Goal: Task Accomplishment & Management: Use online tool/utility

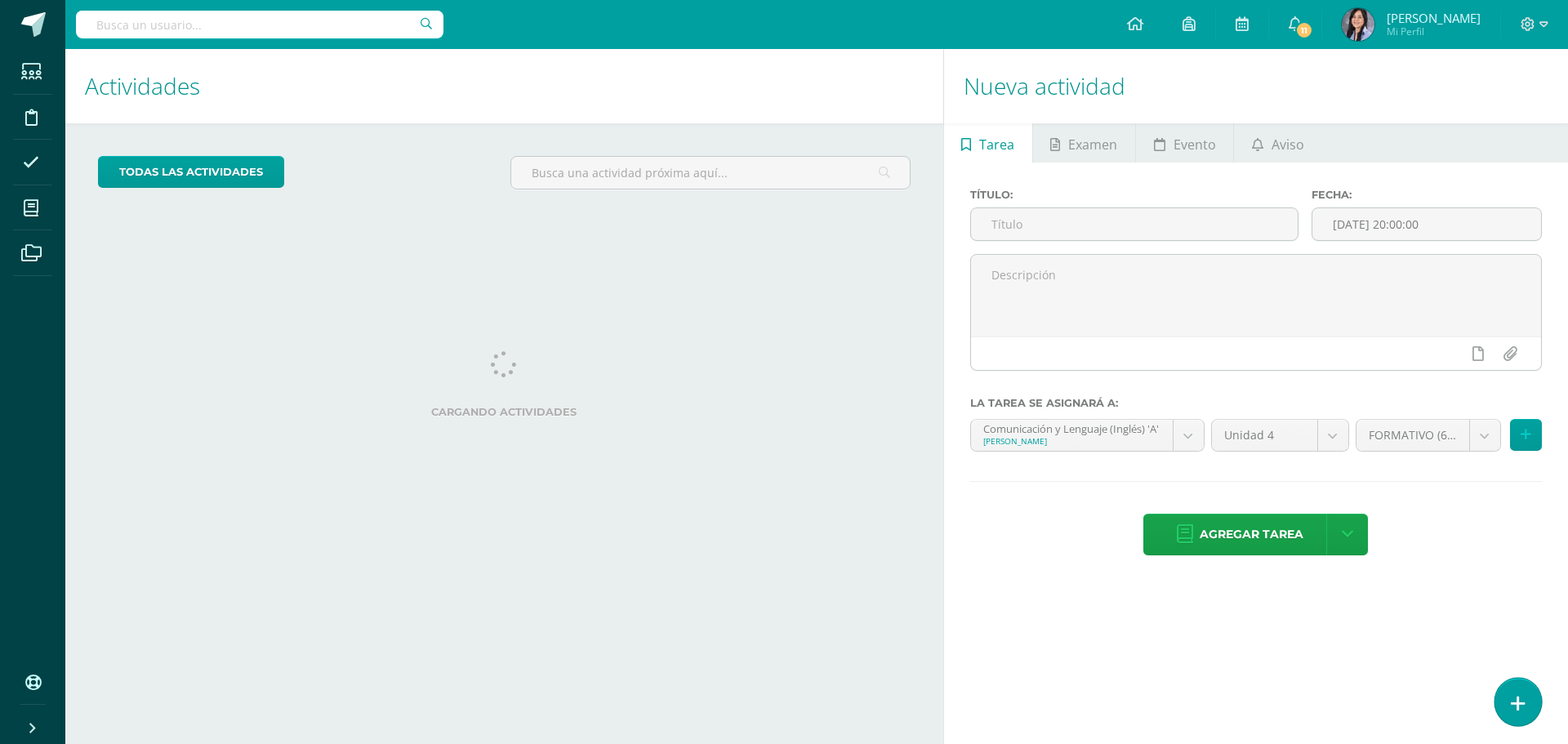
click at [1512, 699] on icon at bounding box center [1518, 704] width 15 height 19
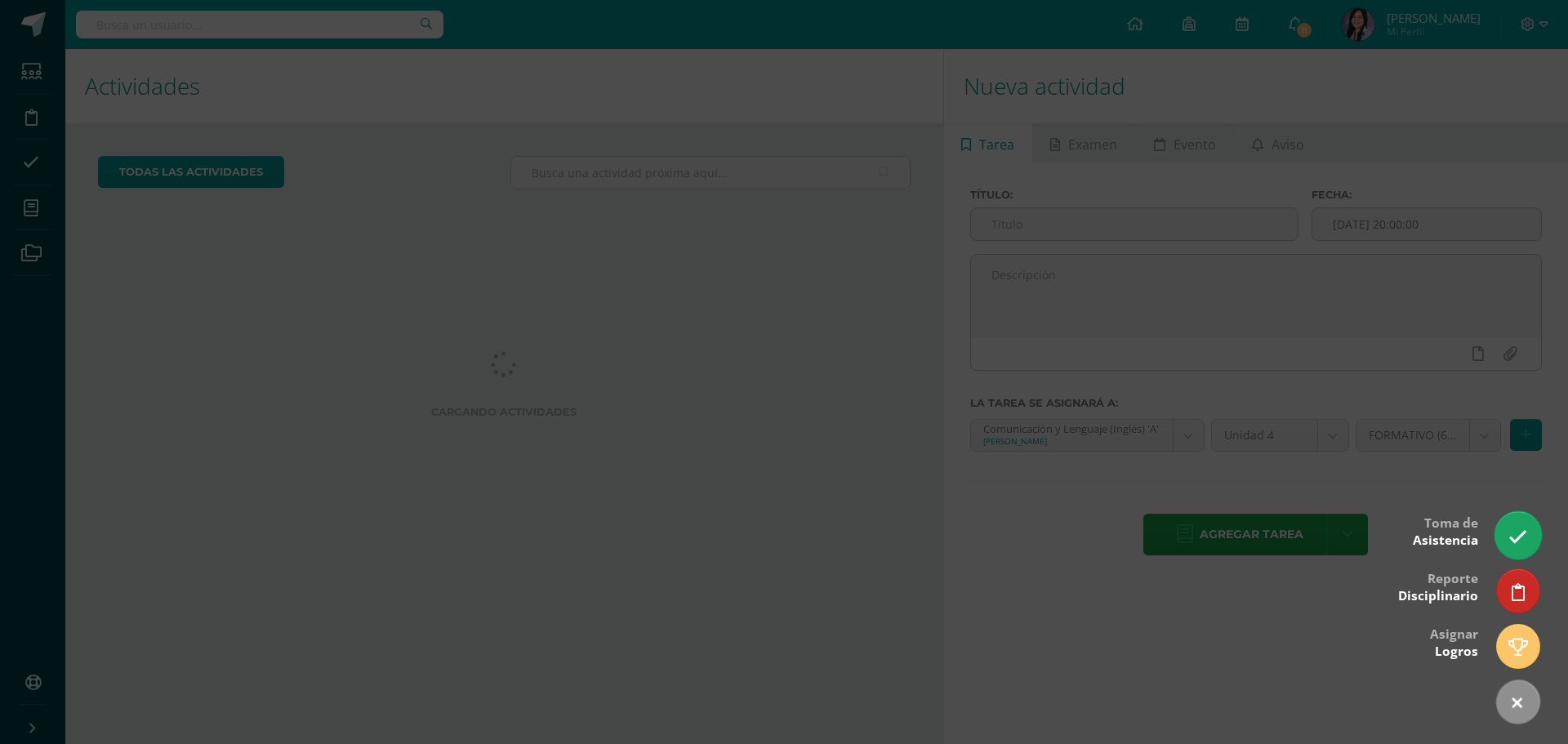
click at [1514, 522] on link at bounding box center [1518, 535] width 47 height 47
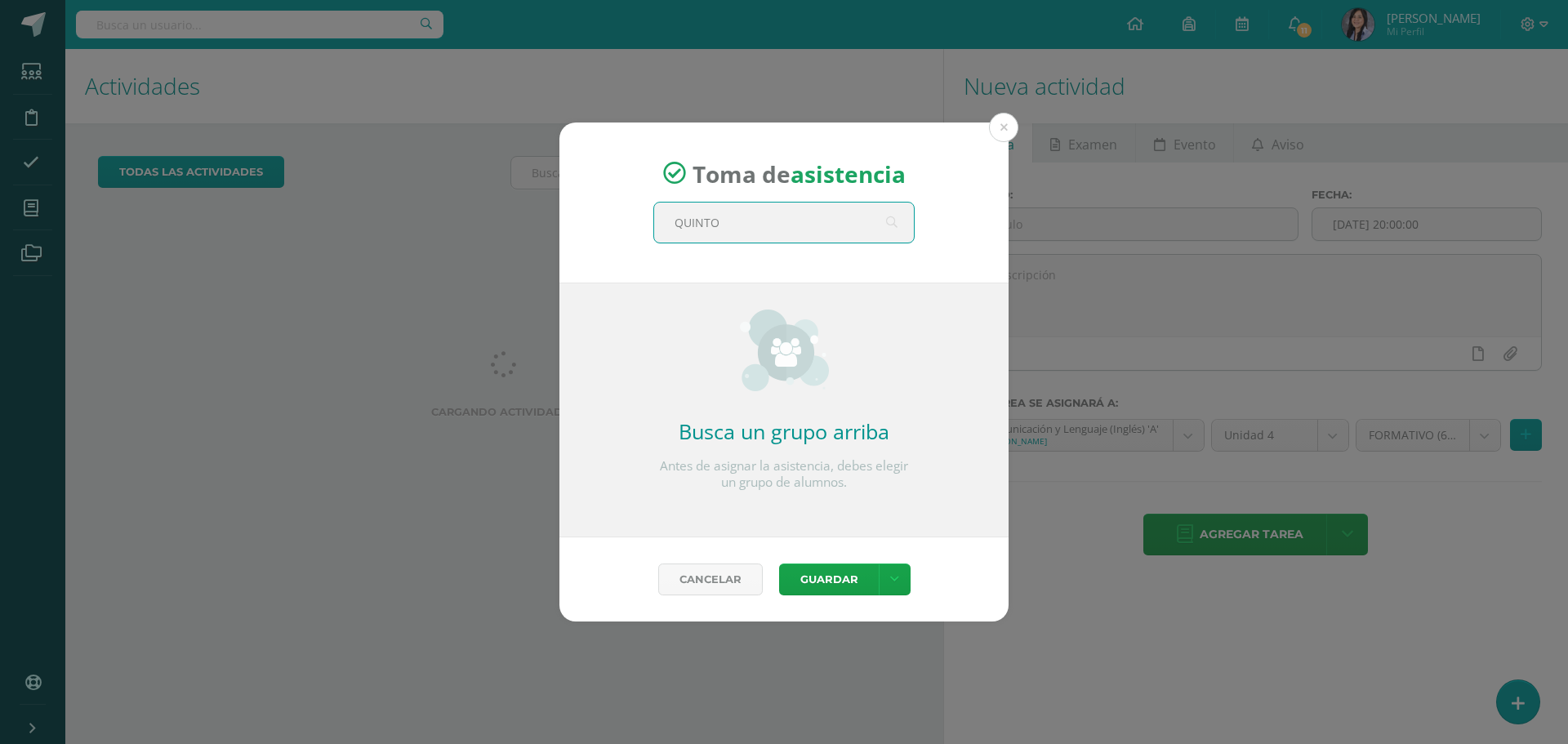
type input "QUINTO D"
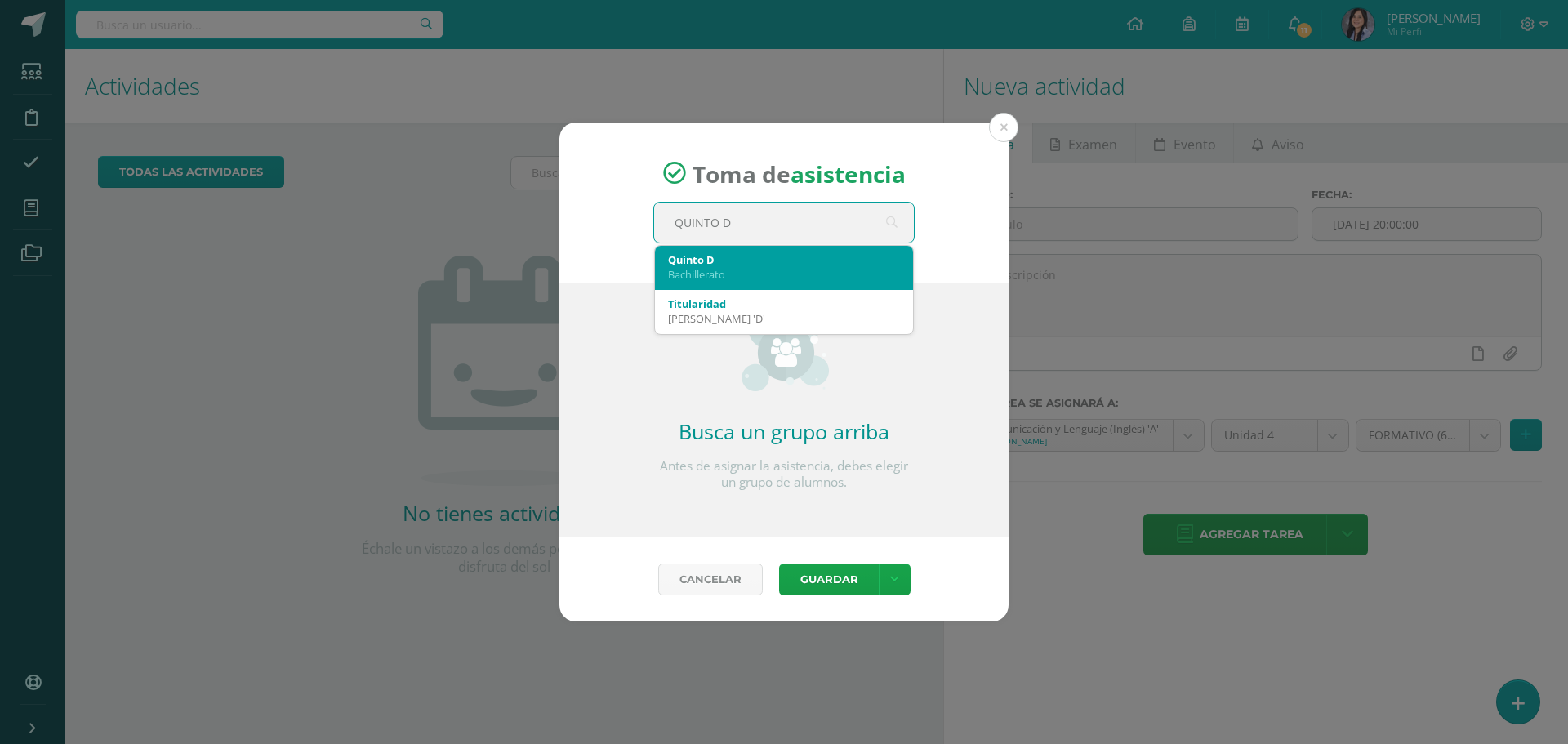
click at [673, 284] on div "[PERSON_NAME]" at bounding box center [783, 267] width 232 height 42
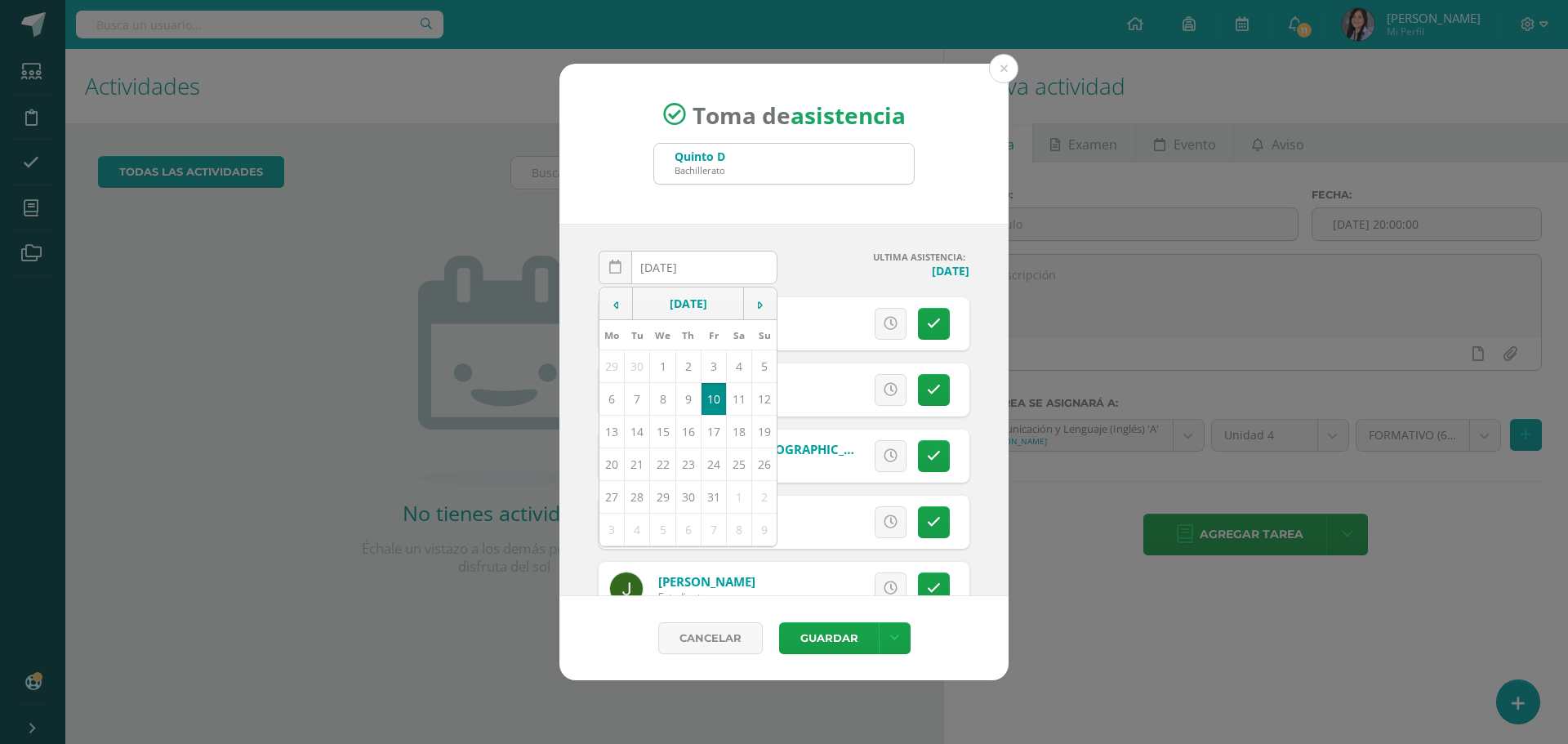
click at [824, 212] on div "Toma de asistencia [PERSON_NAME] QUINTO D" at bounding box center [784, 144] width 449 height 161
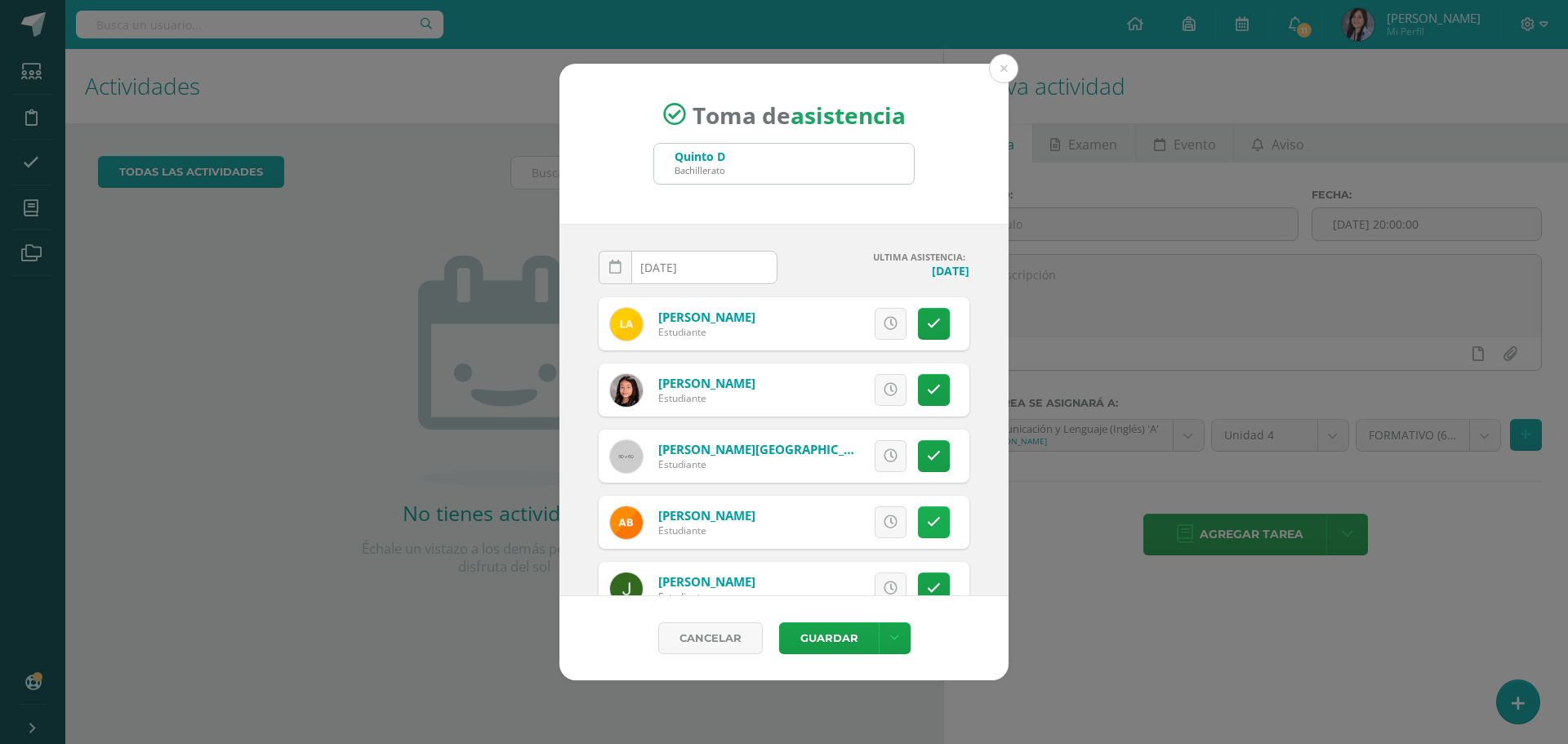
click at [930, 518] on link at bounding box center [934, 522] width 32 height 32
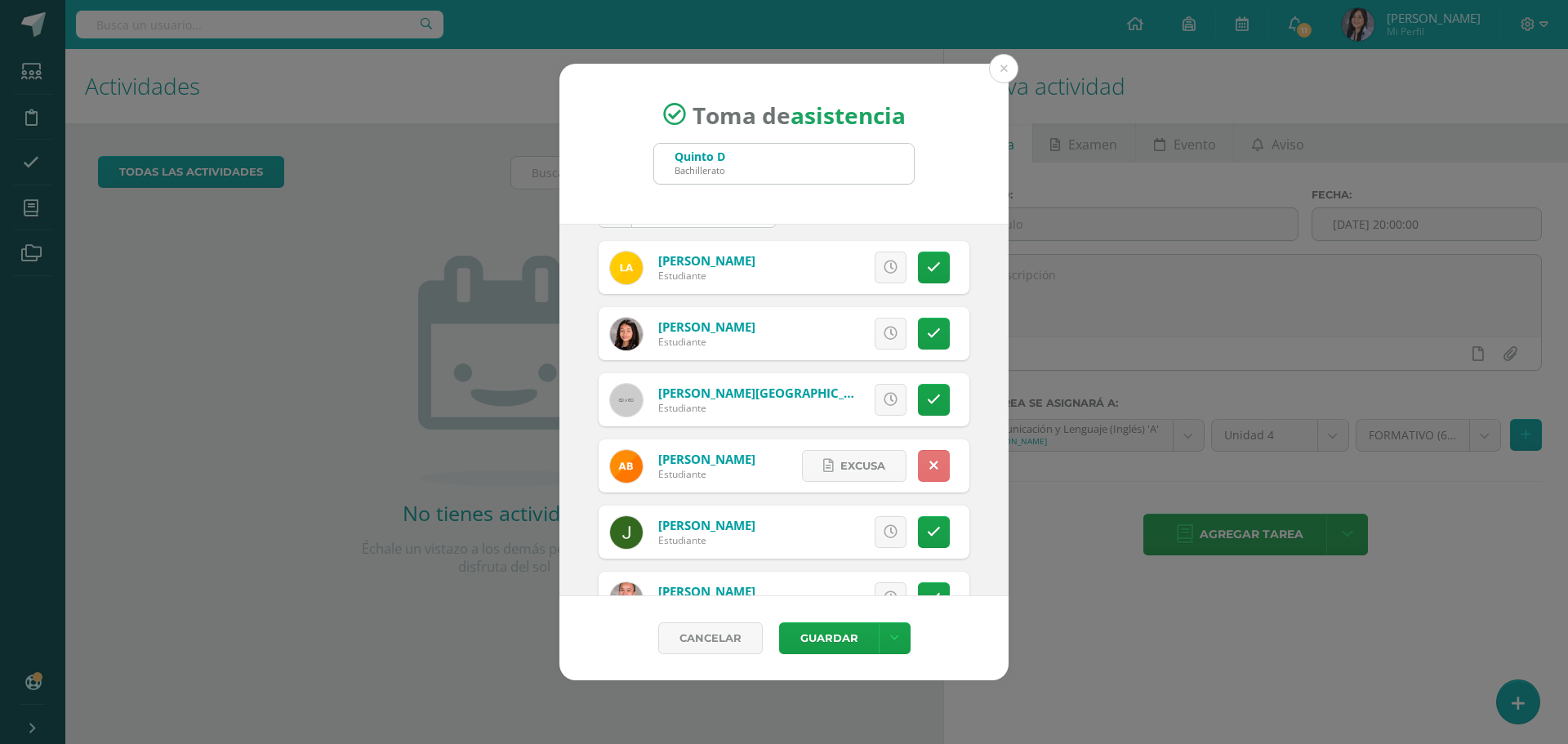
scroll to position [82, 0]
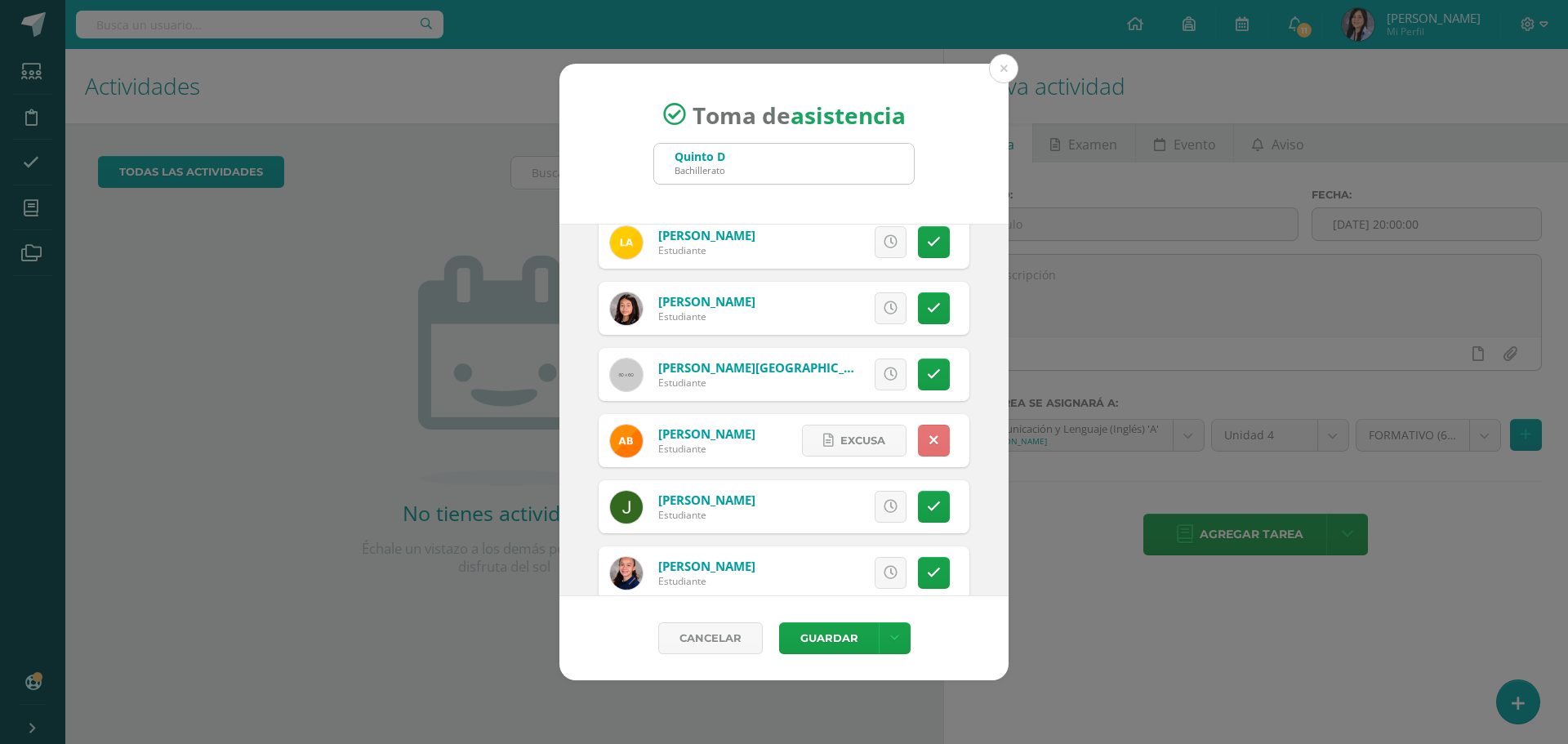
click at [930, 518] on link at bounding box center [934, 507] width 32 height 32
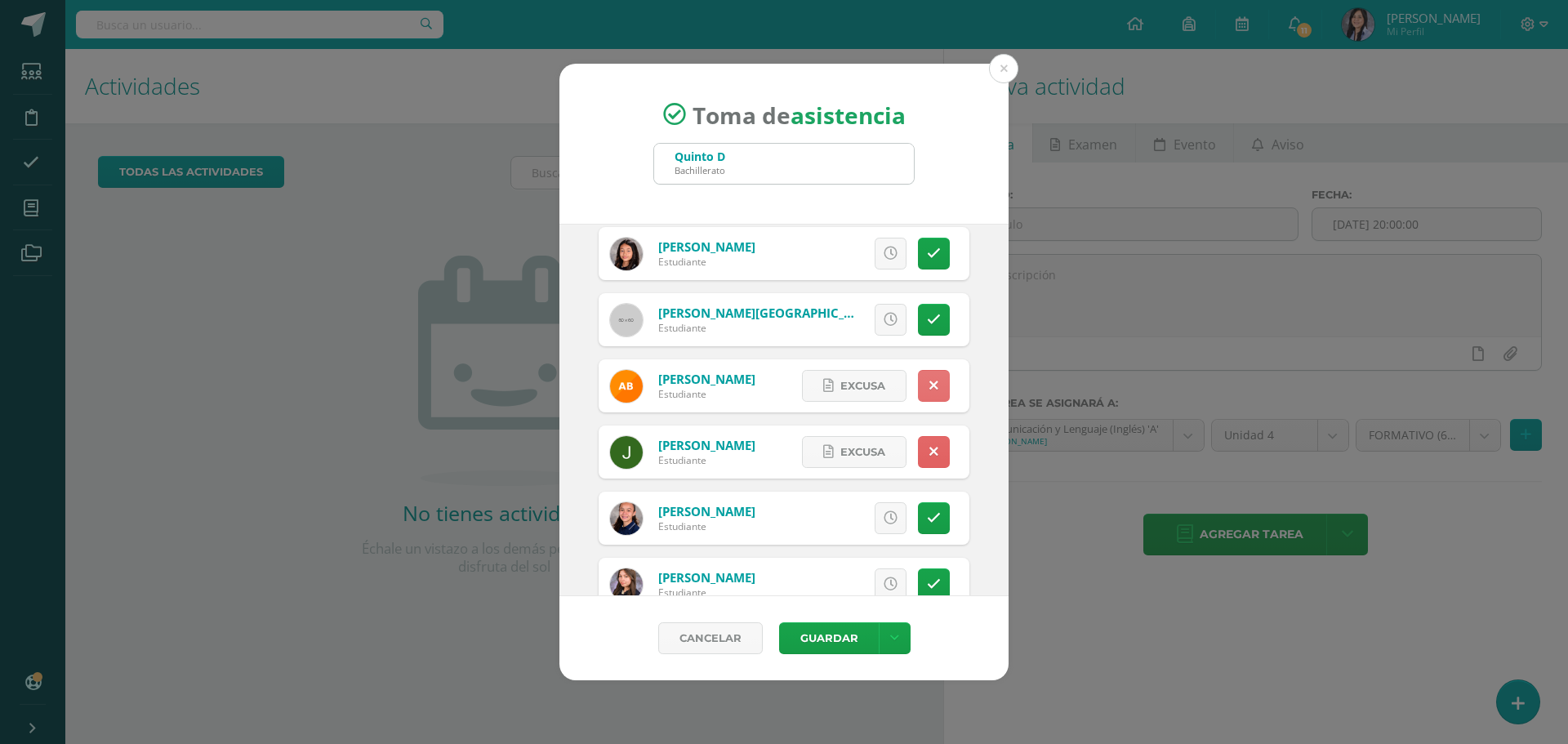
scroll to position [163, 0]
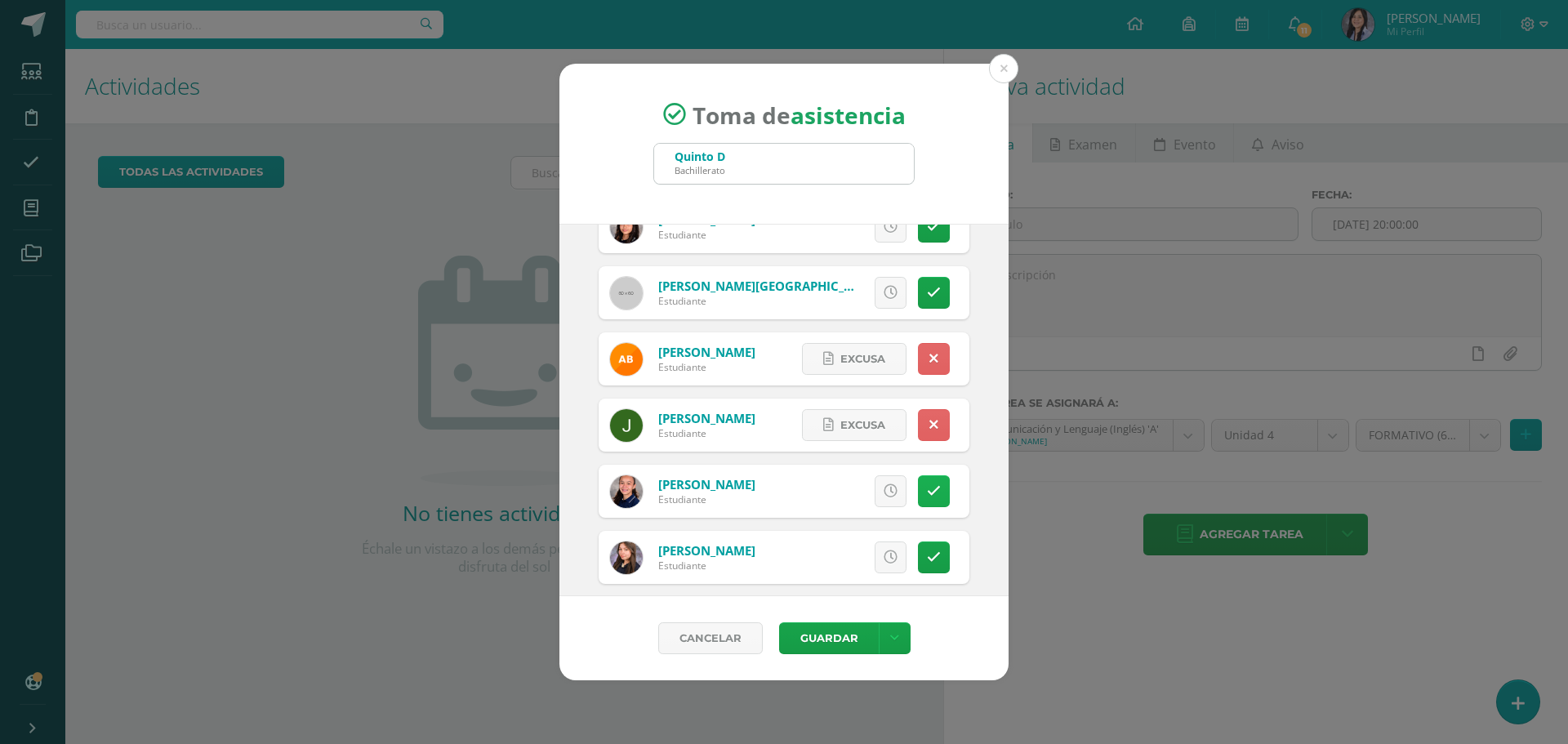
click at [930, 497] on link at bounding box center [934, 491] width 32 height 32
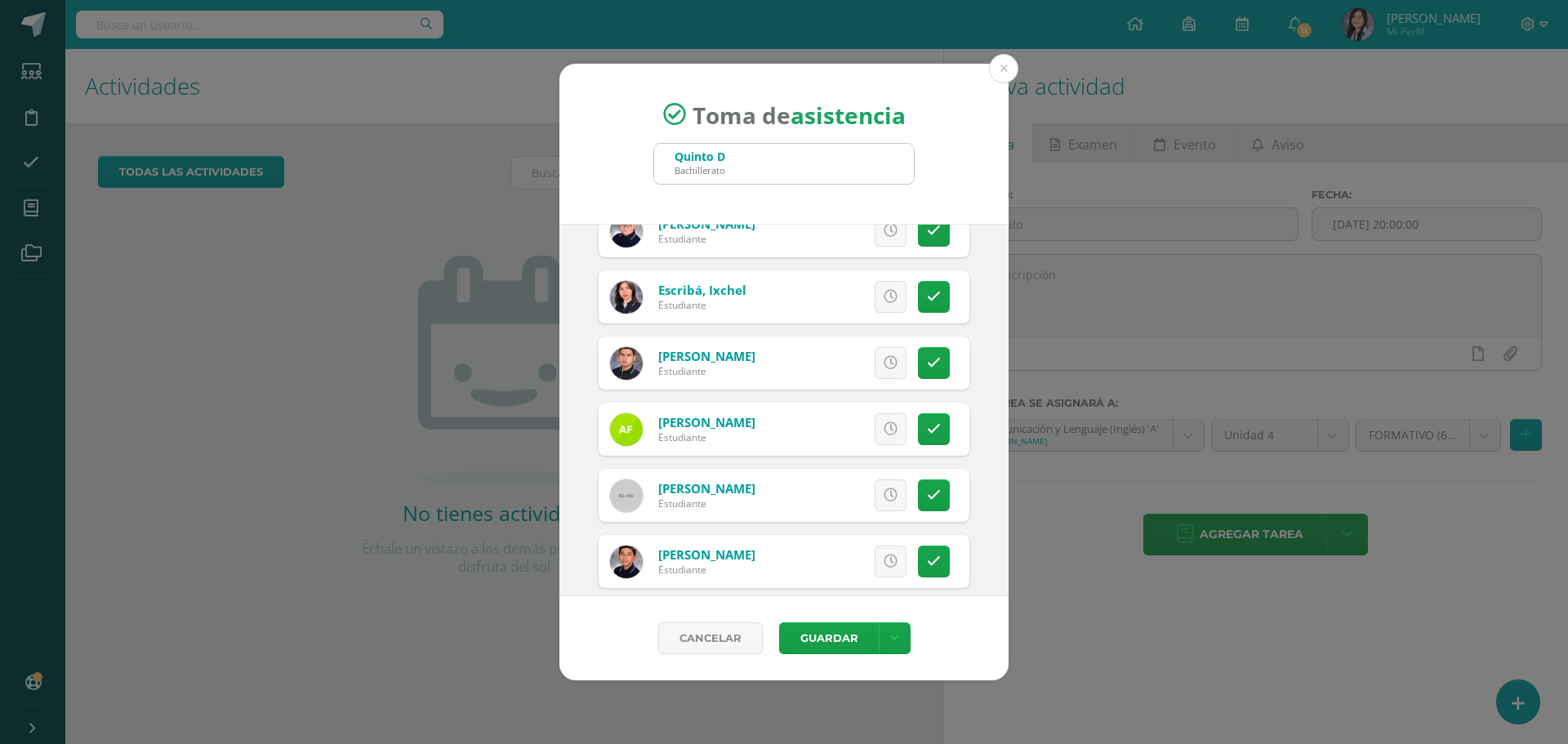
scroll to position [981, 0]
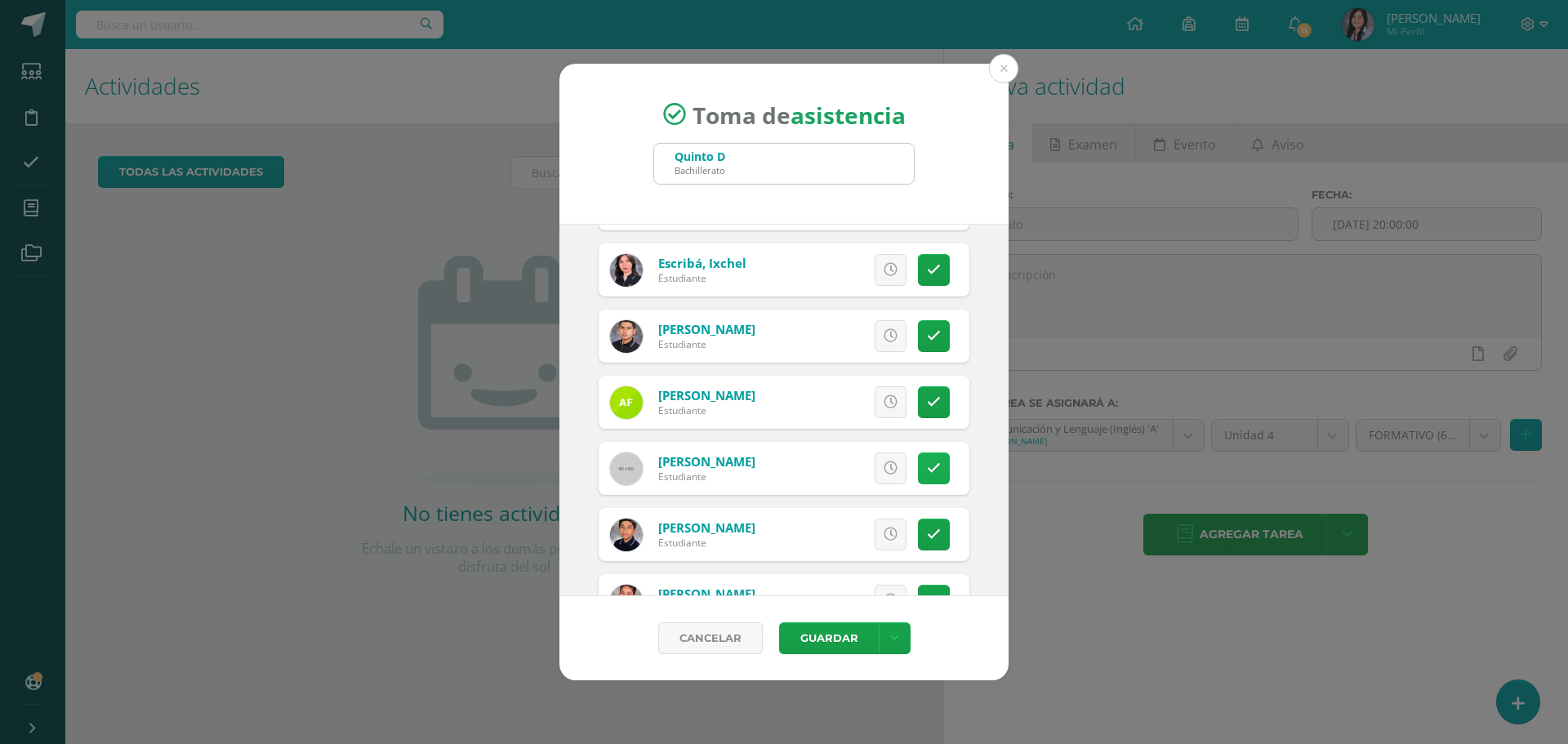
click at [927, 474] on icon at bounding box center [933, 468] width 14 height 14
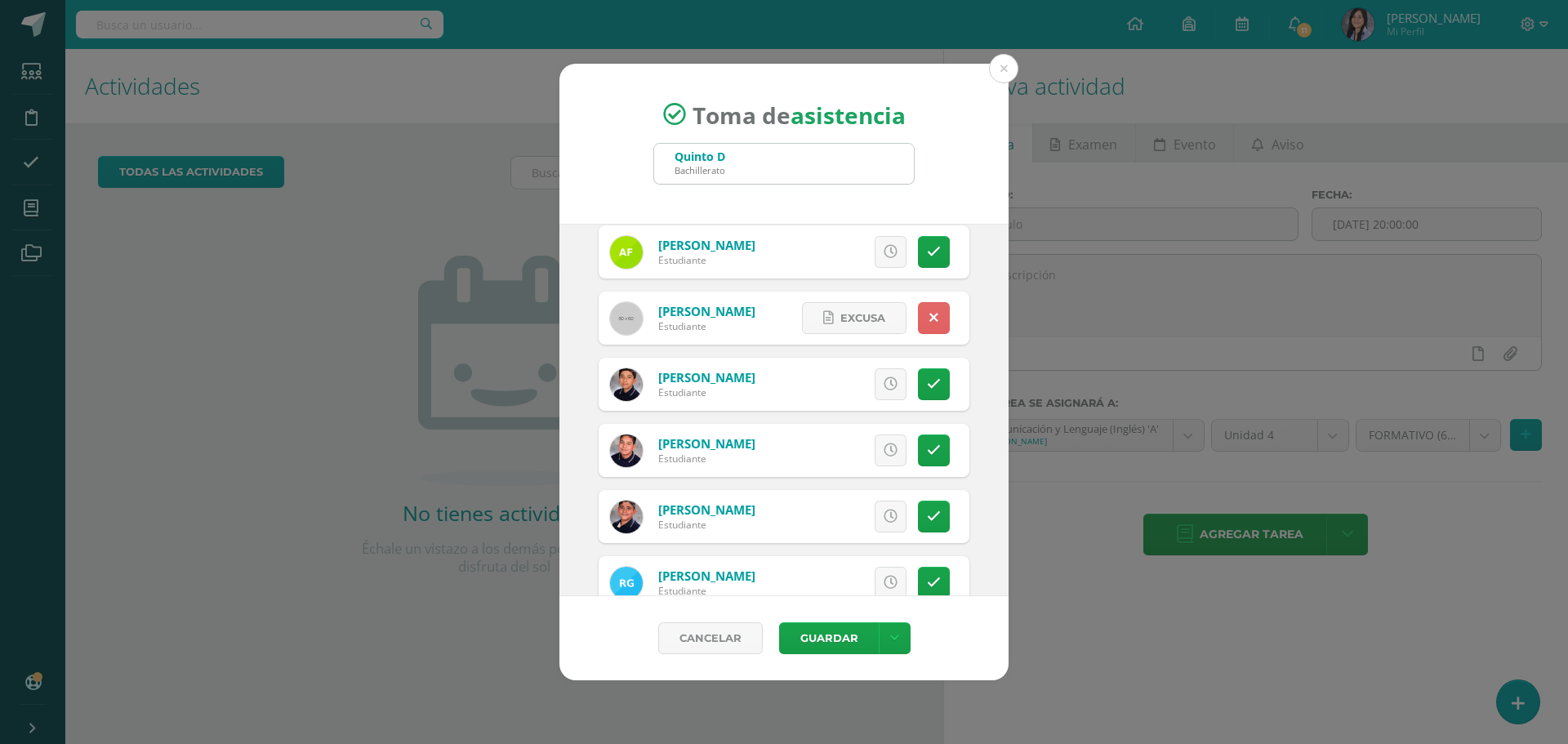
scroll to position [1144, 0]
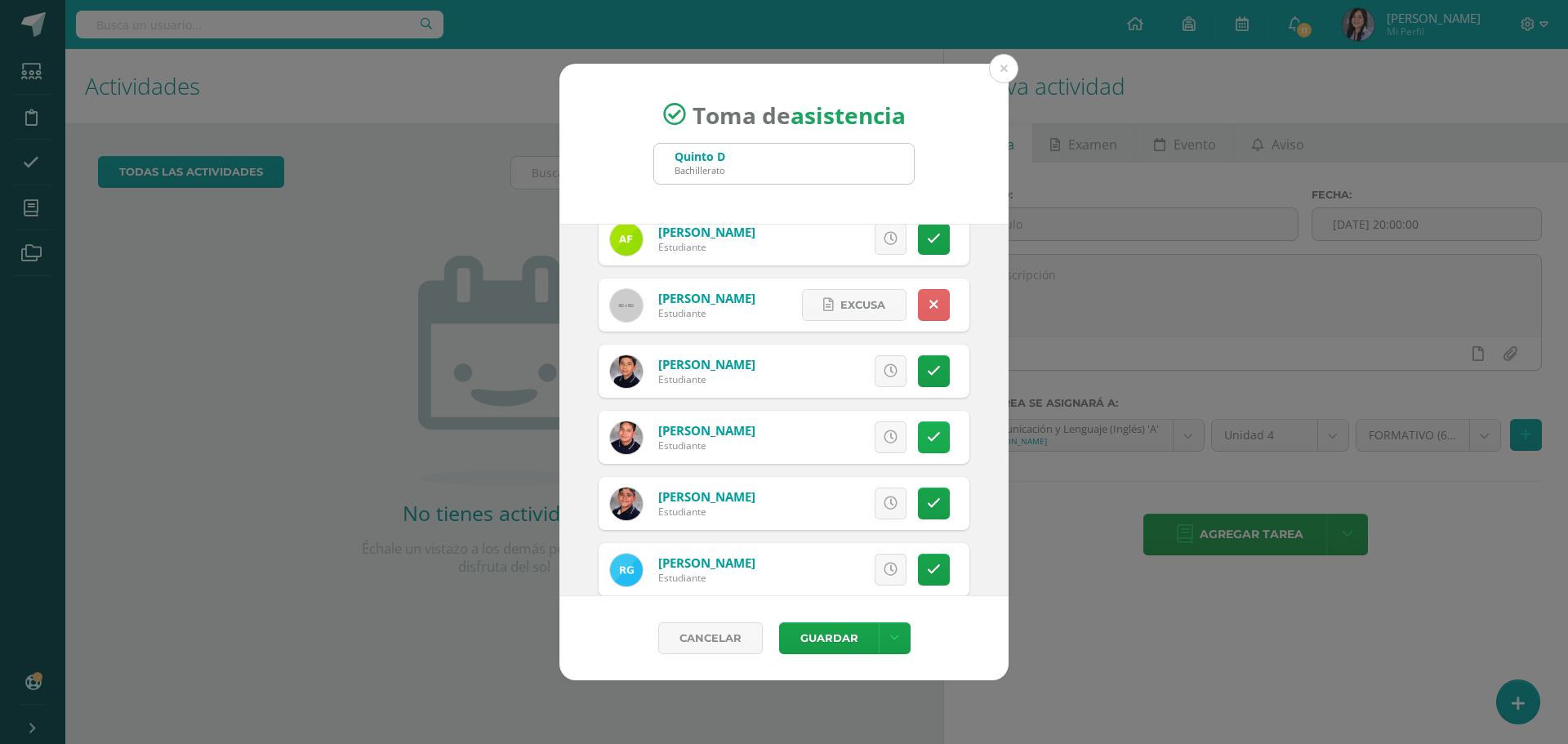
click at [934, 454] on link at bounding box center [934, 438] width 32 height 32
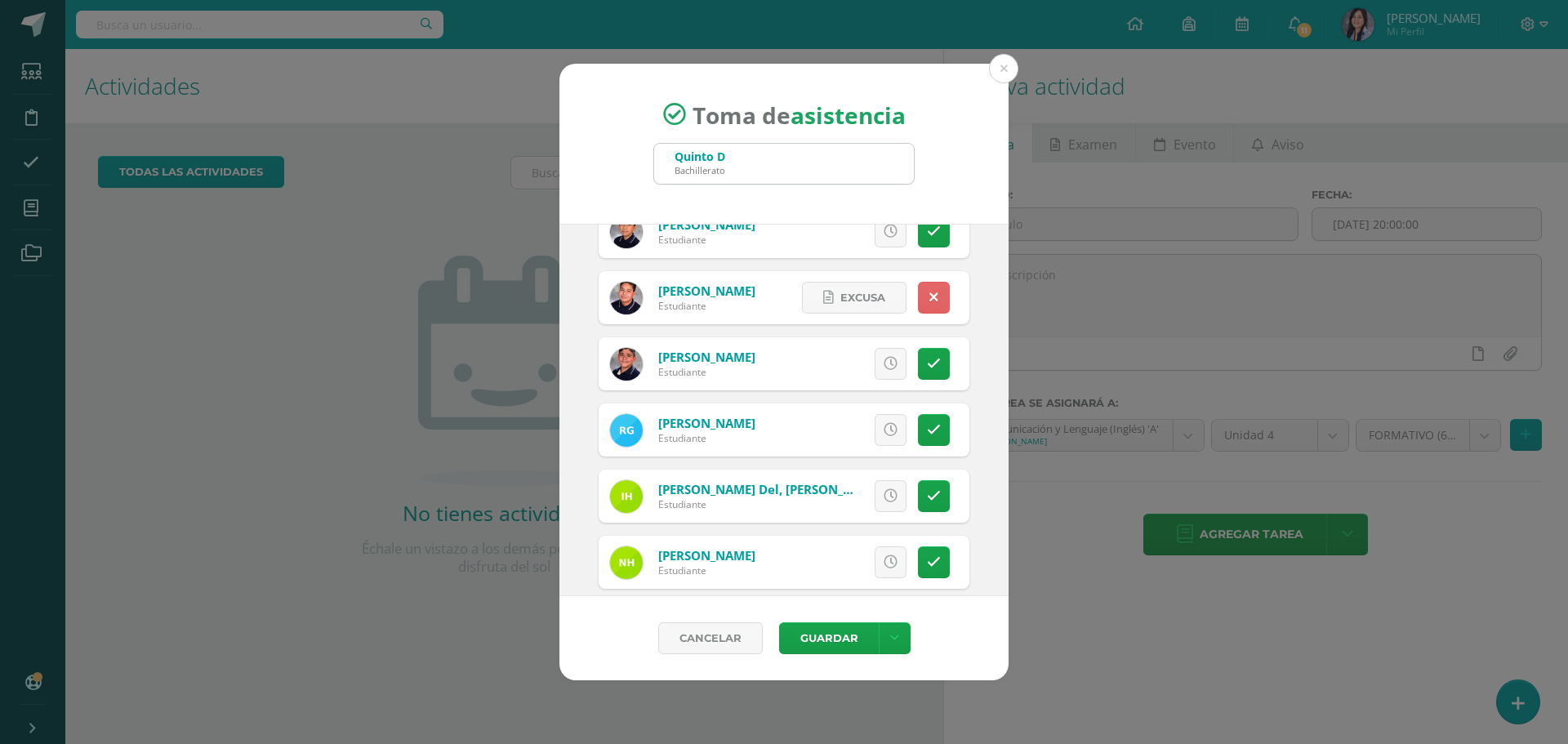
scroll to position [1308, 0]
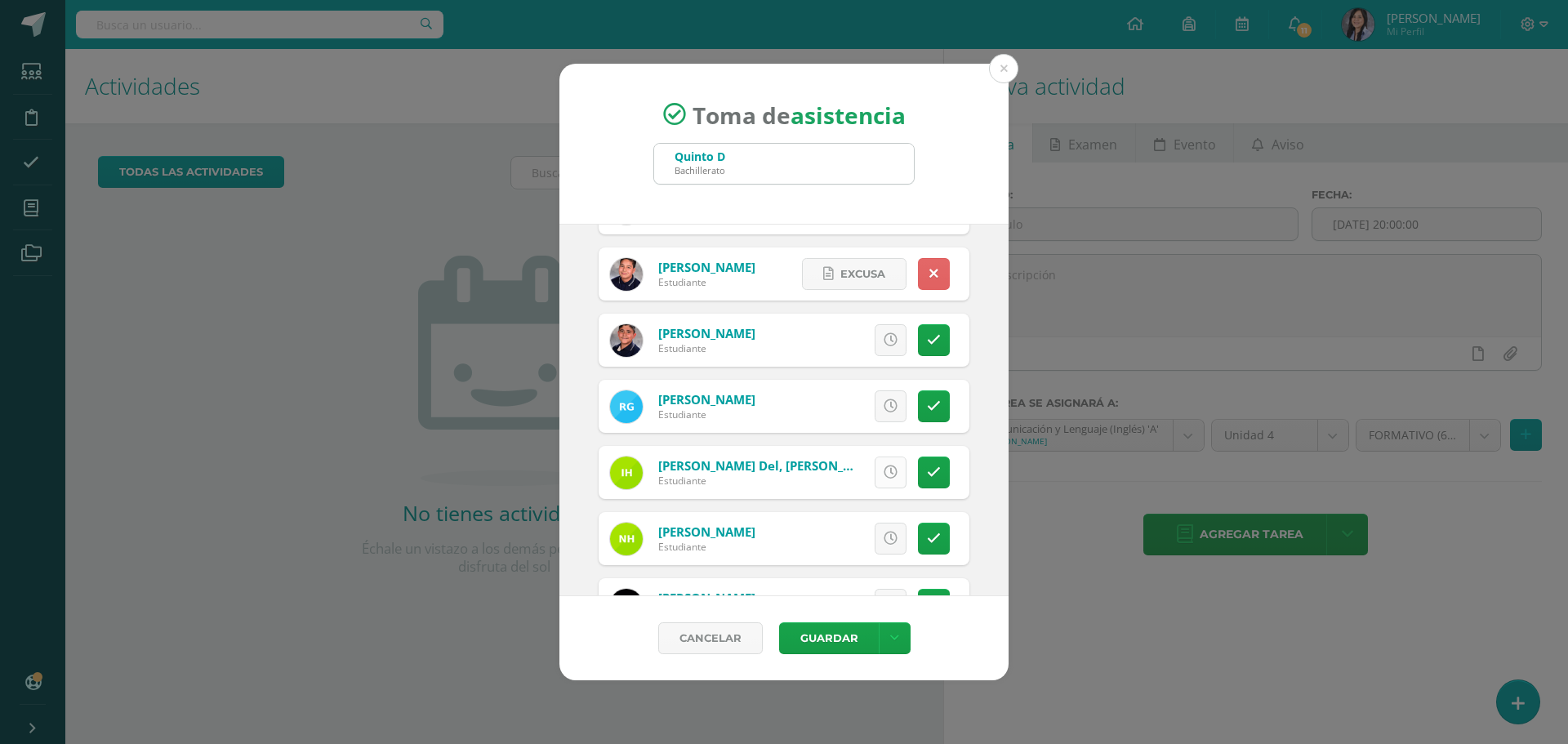
click at [885, 473] on link at bounding box center [891, 473] width 32 height 32
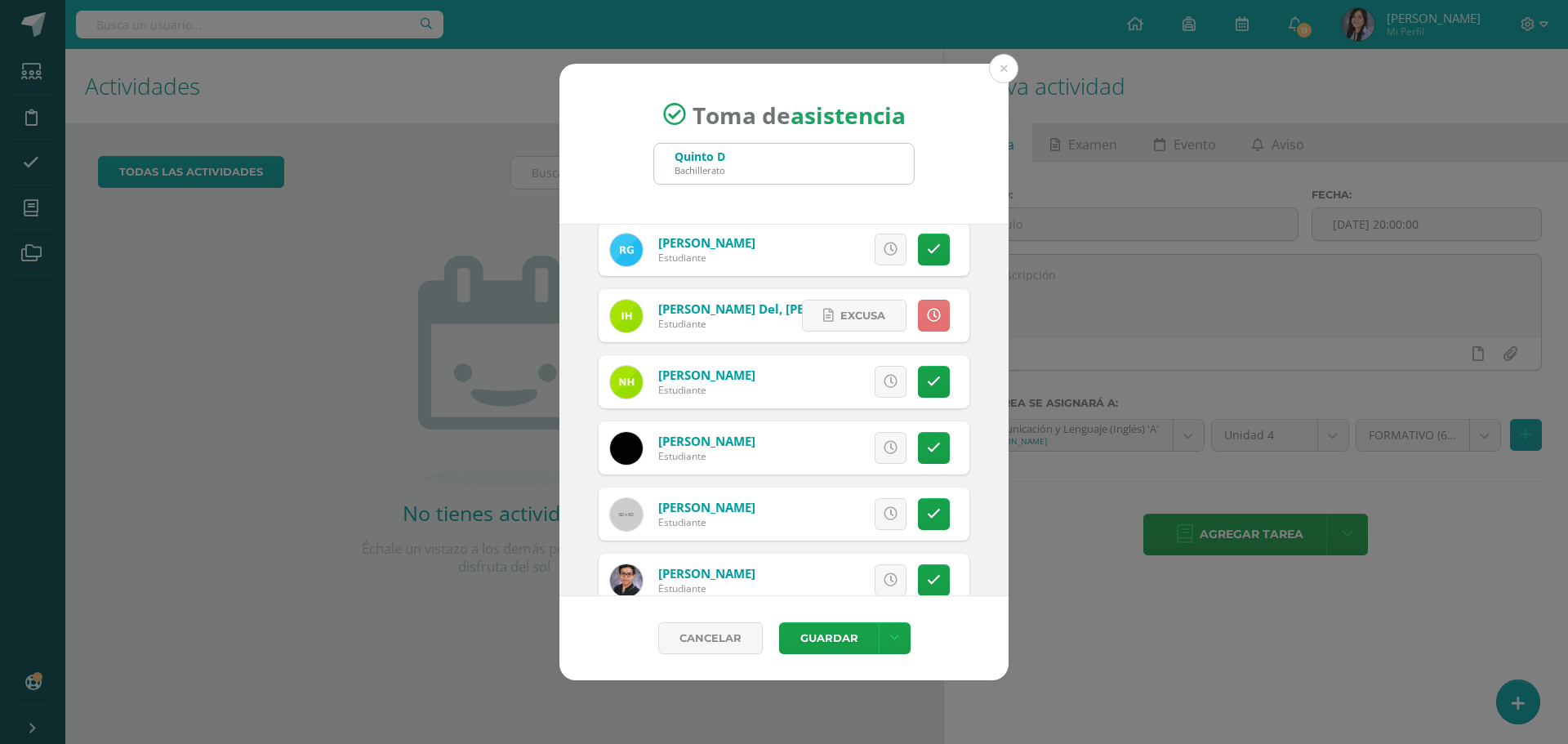
scroll to position [1471, 0]
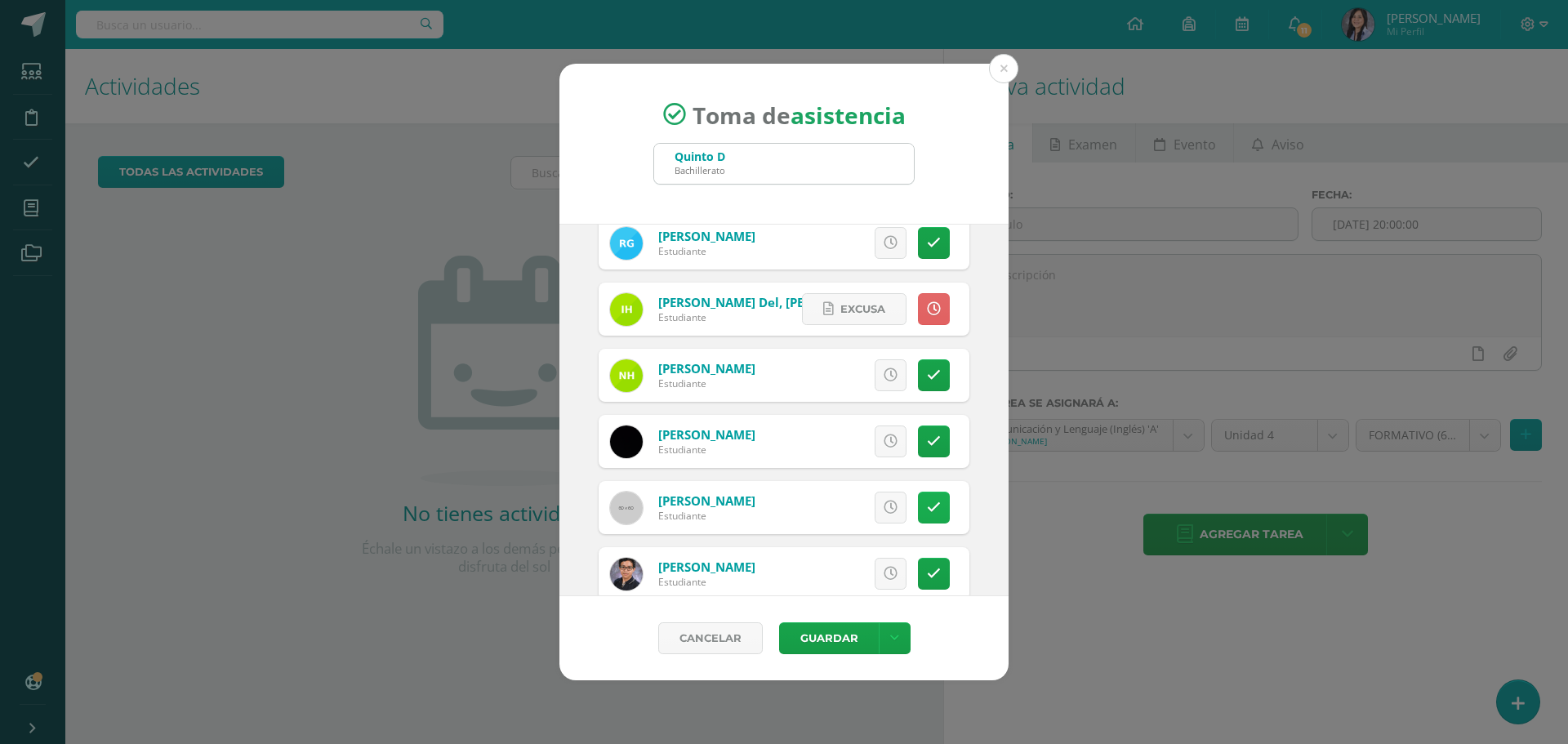
click at [918, 496] on link at bounding box center [934, 508] width 32 height 32
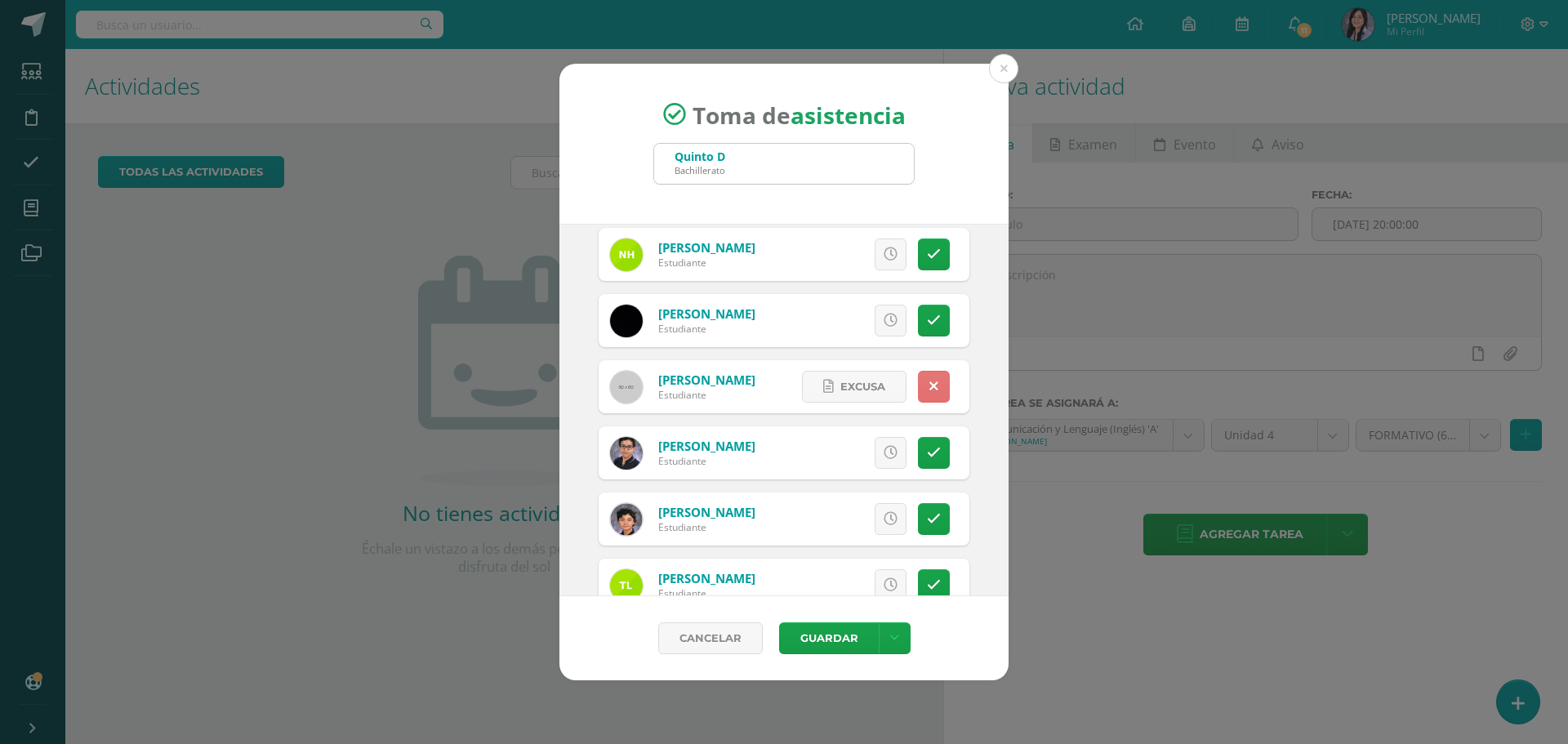
scroll to position [1635, 0]
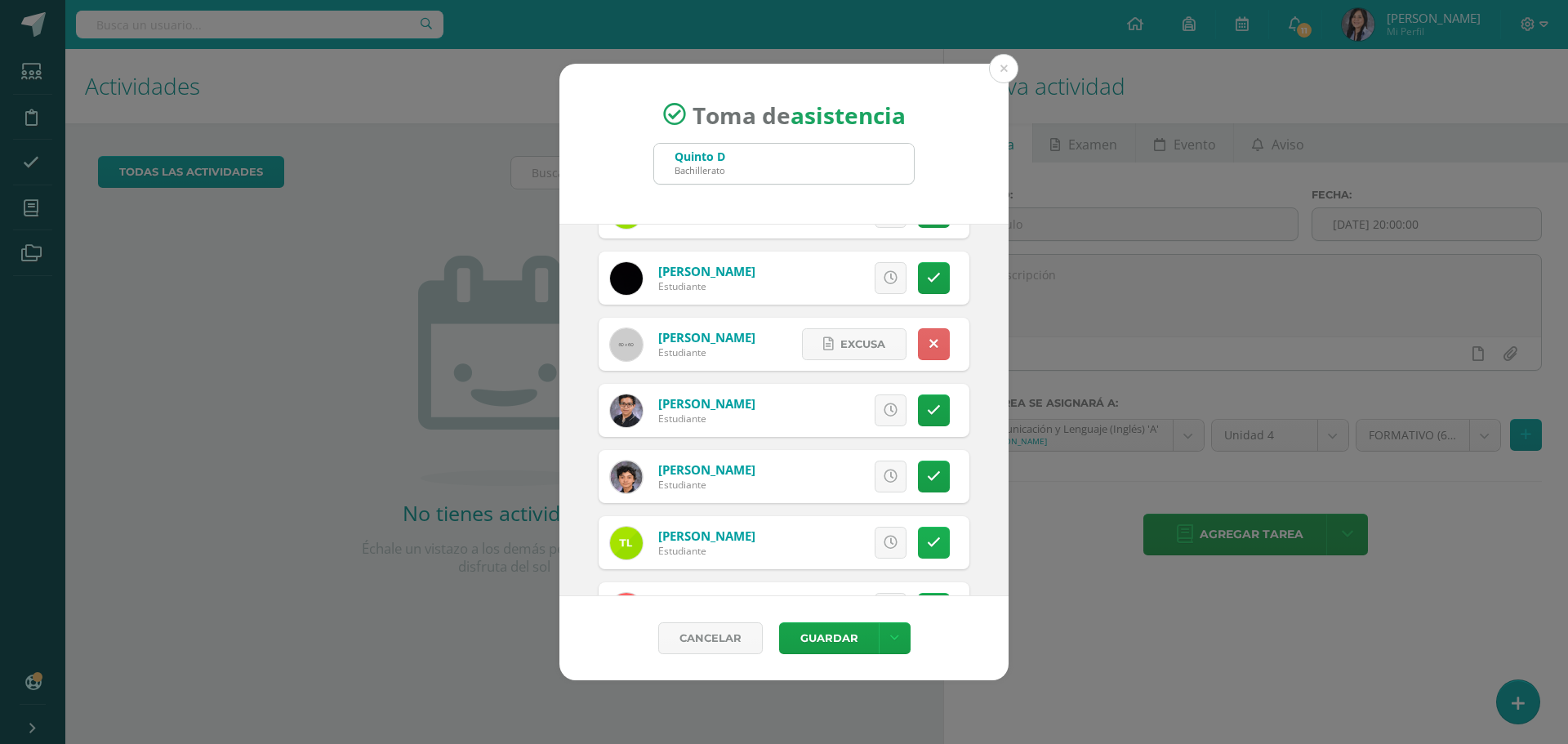
click at [918, 552] on link at bounding box center [934, 543] width 32 height 32
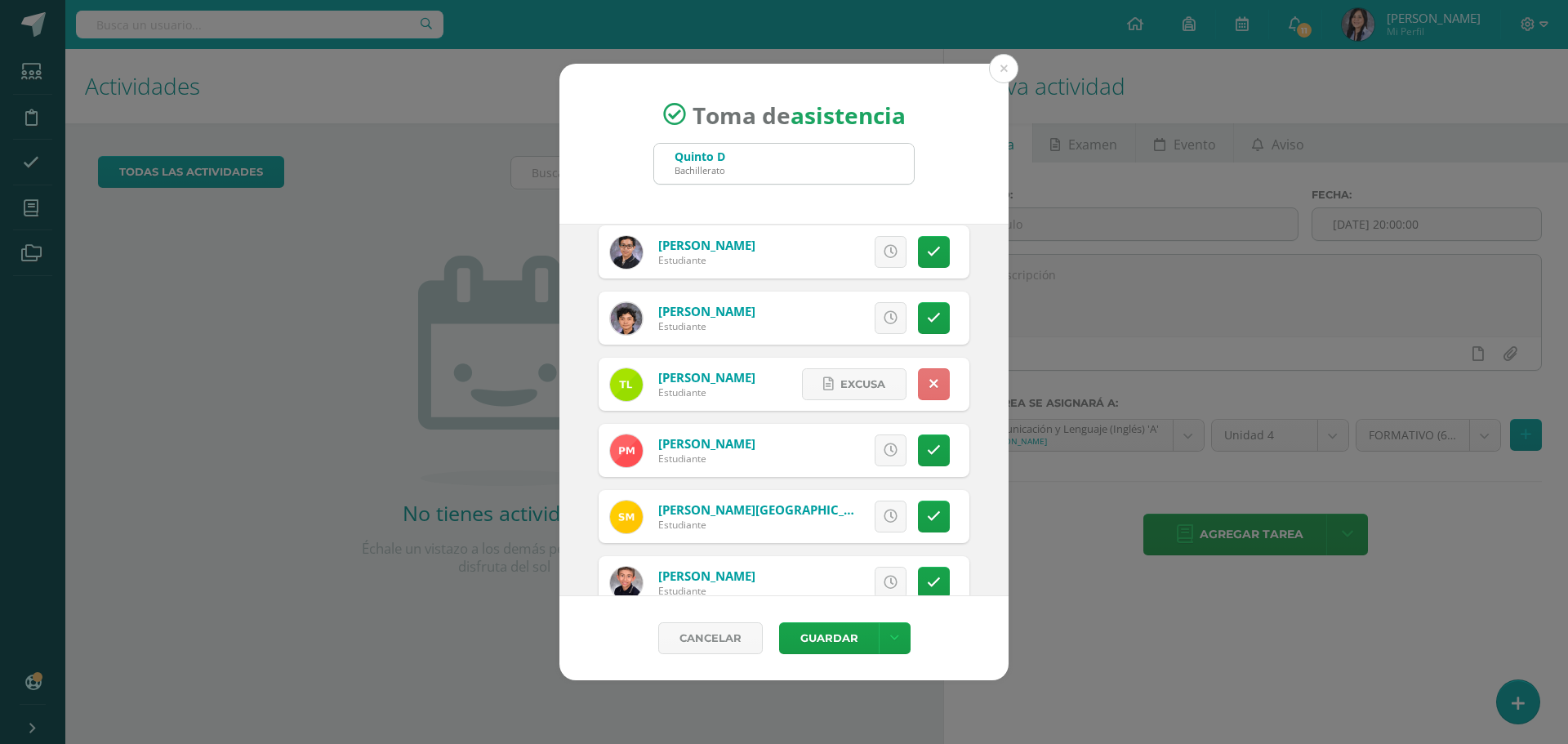
scroll to position [1798, 0]
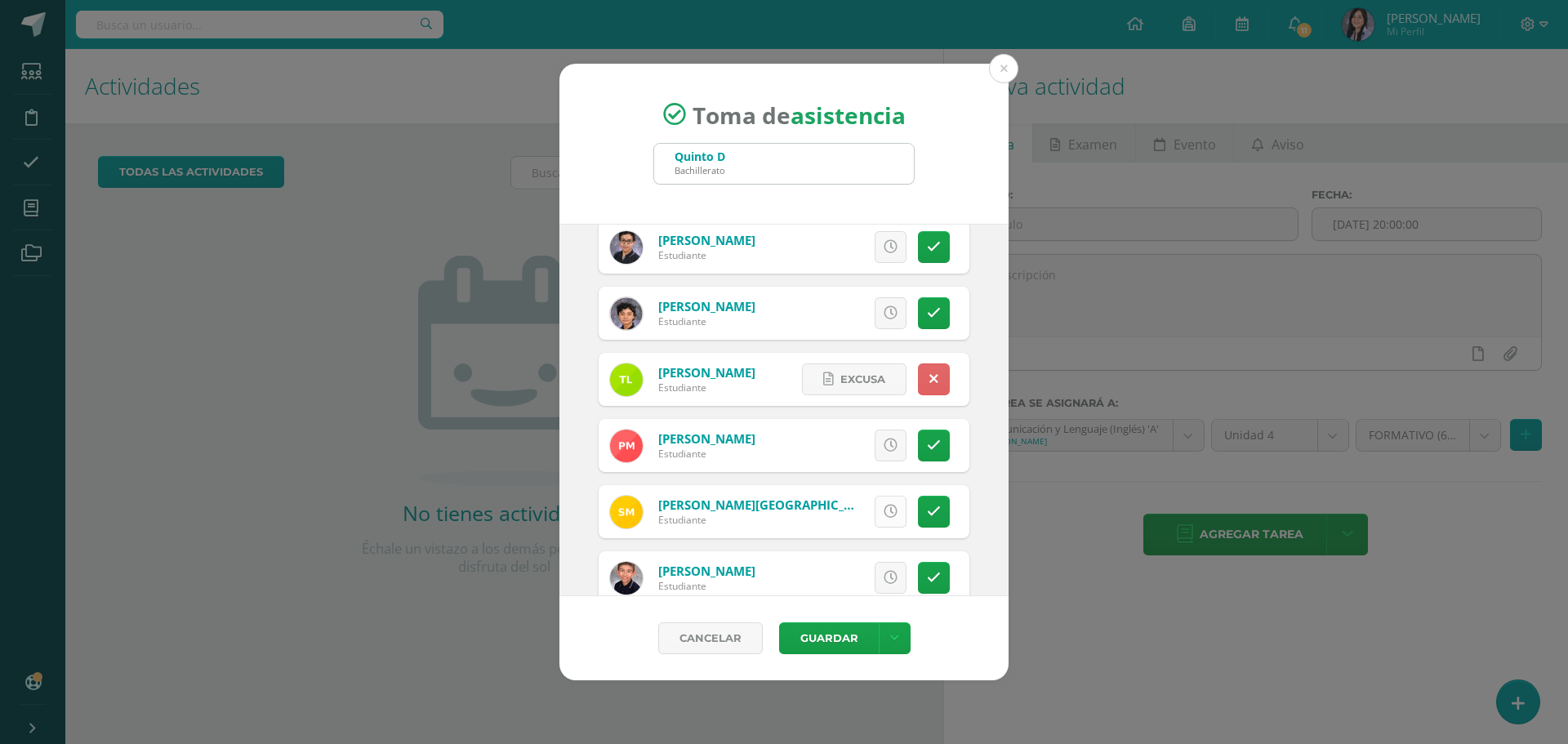
click at [884, 513] on icon at bounding box center [890, 512] width 14 height 14
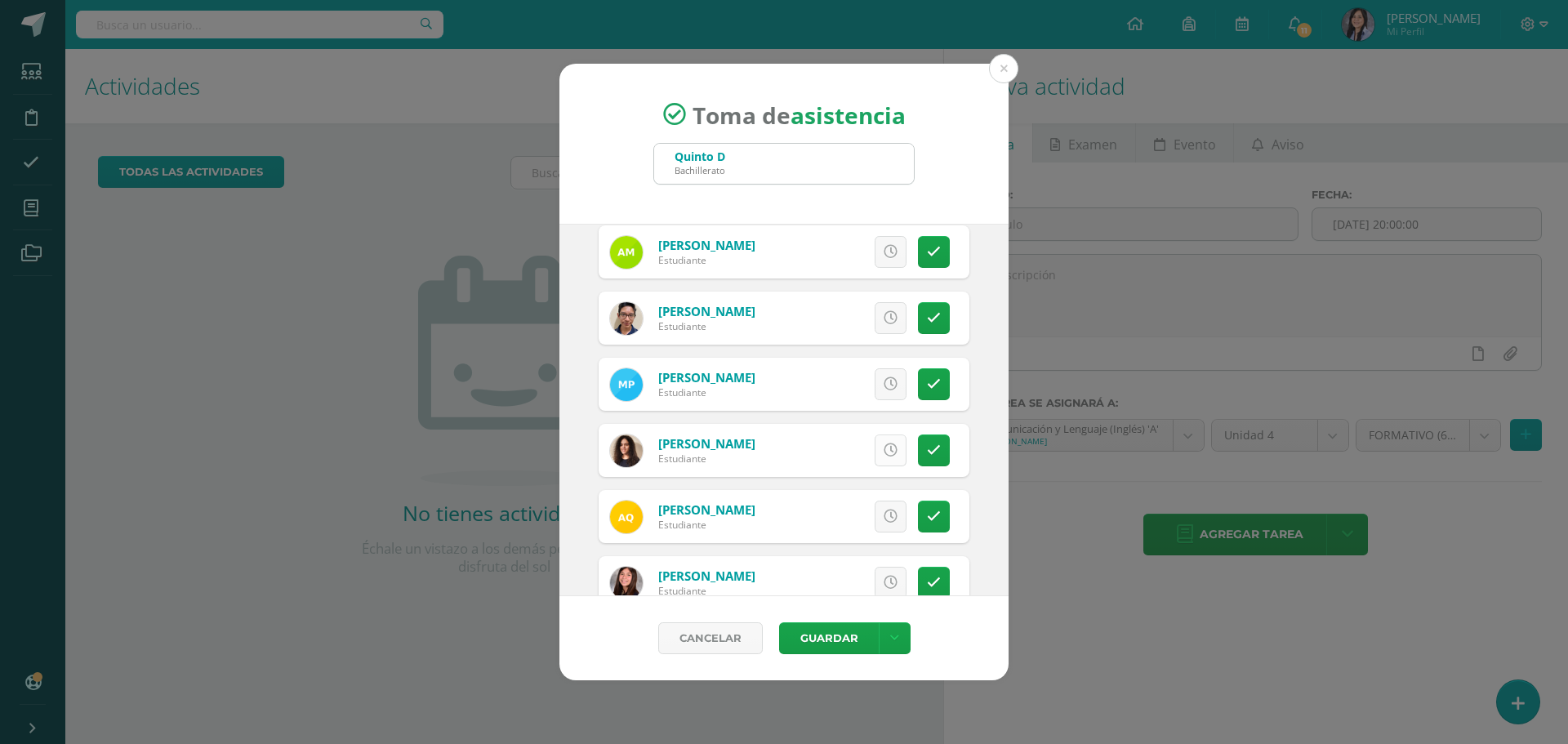
scroll to position [2287, 0]
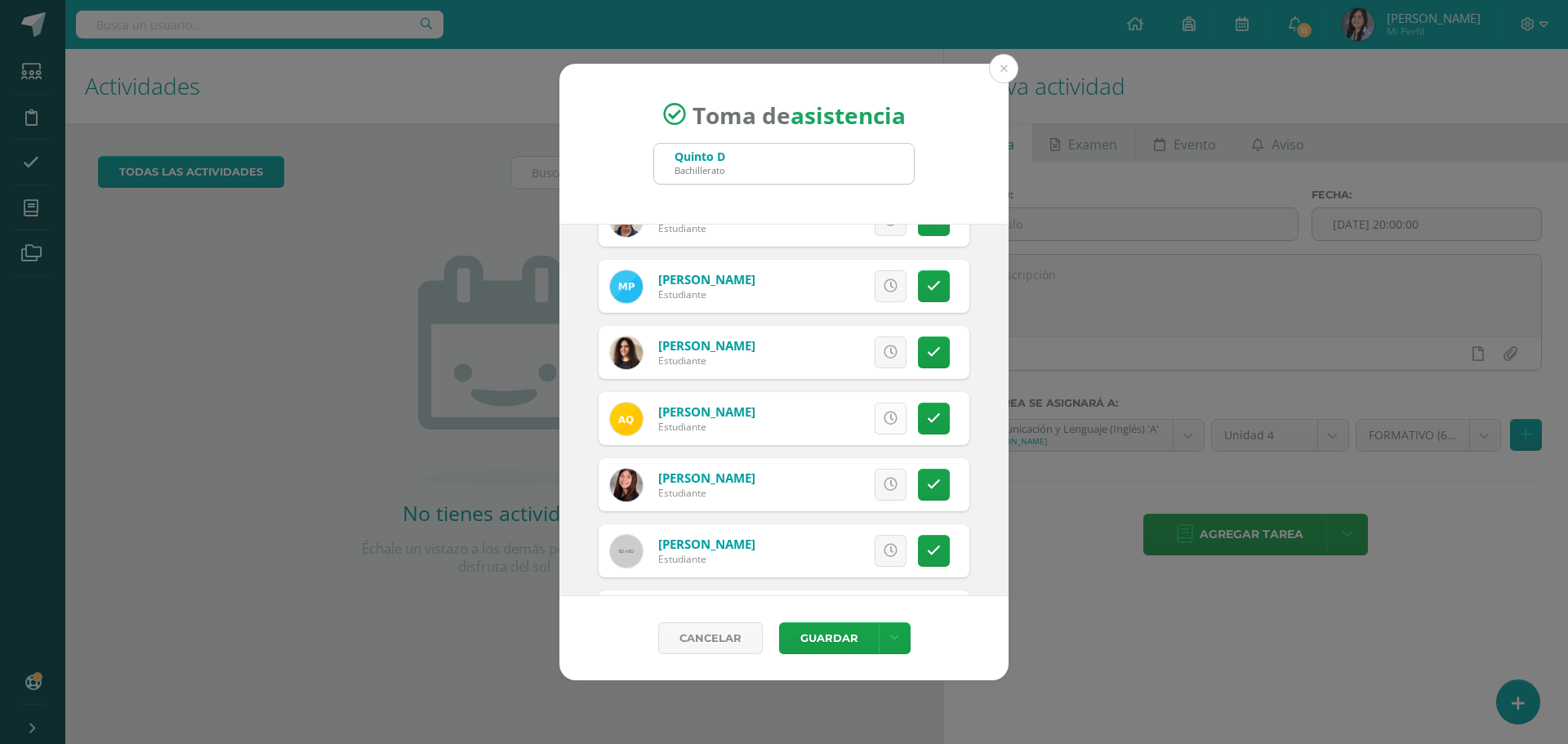
click at [887, 430] on link at bounding box center [891, 419] width 32 height 32
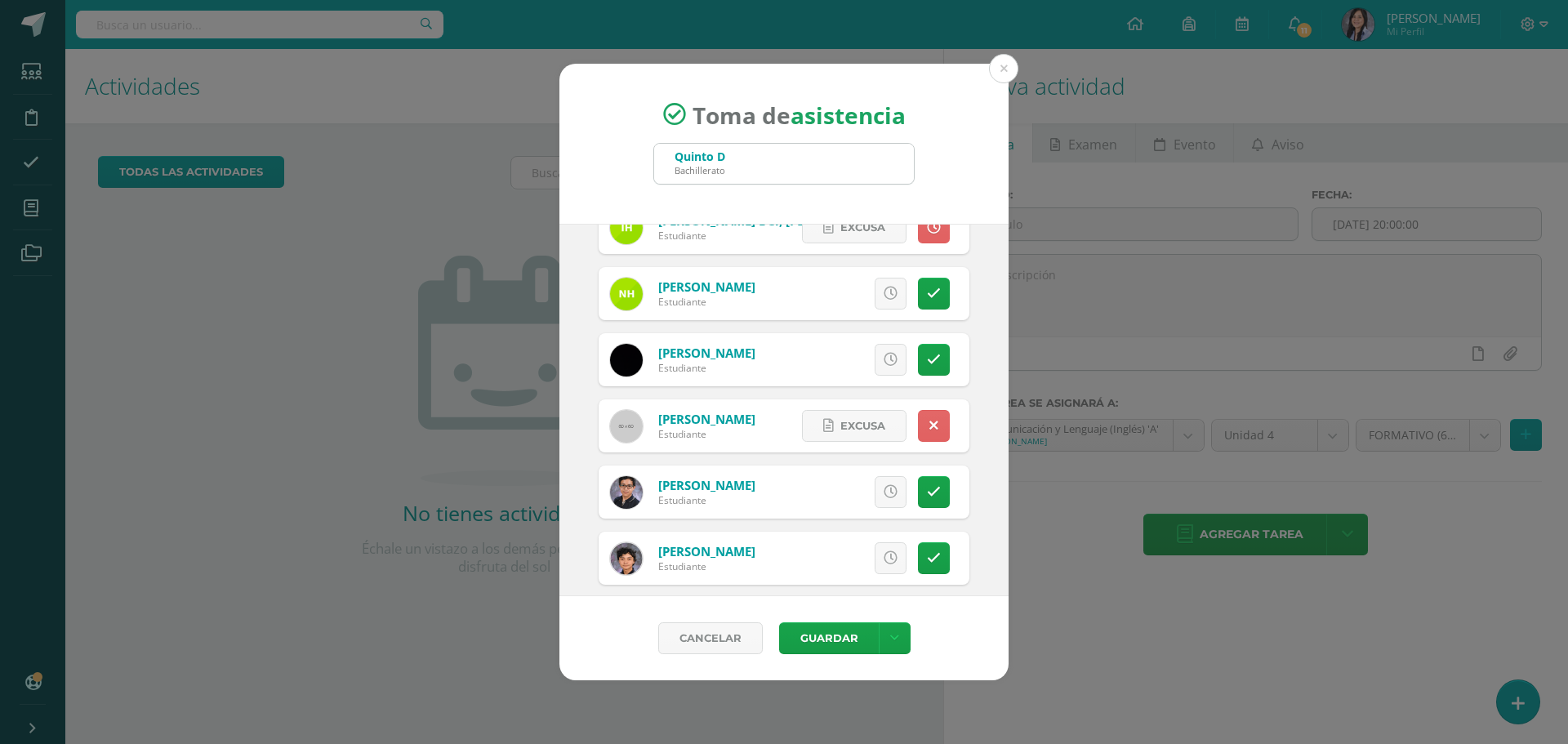
scroll to position [1471, 0]
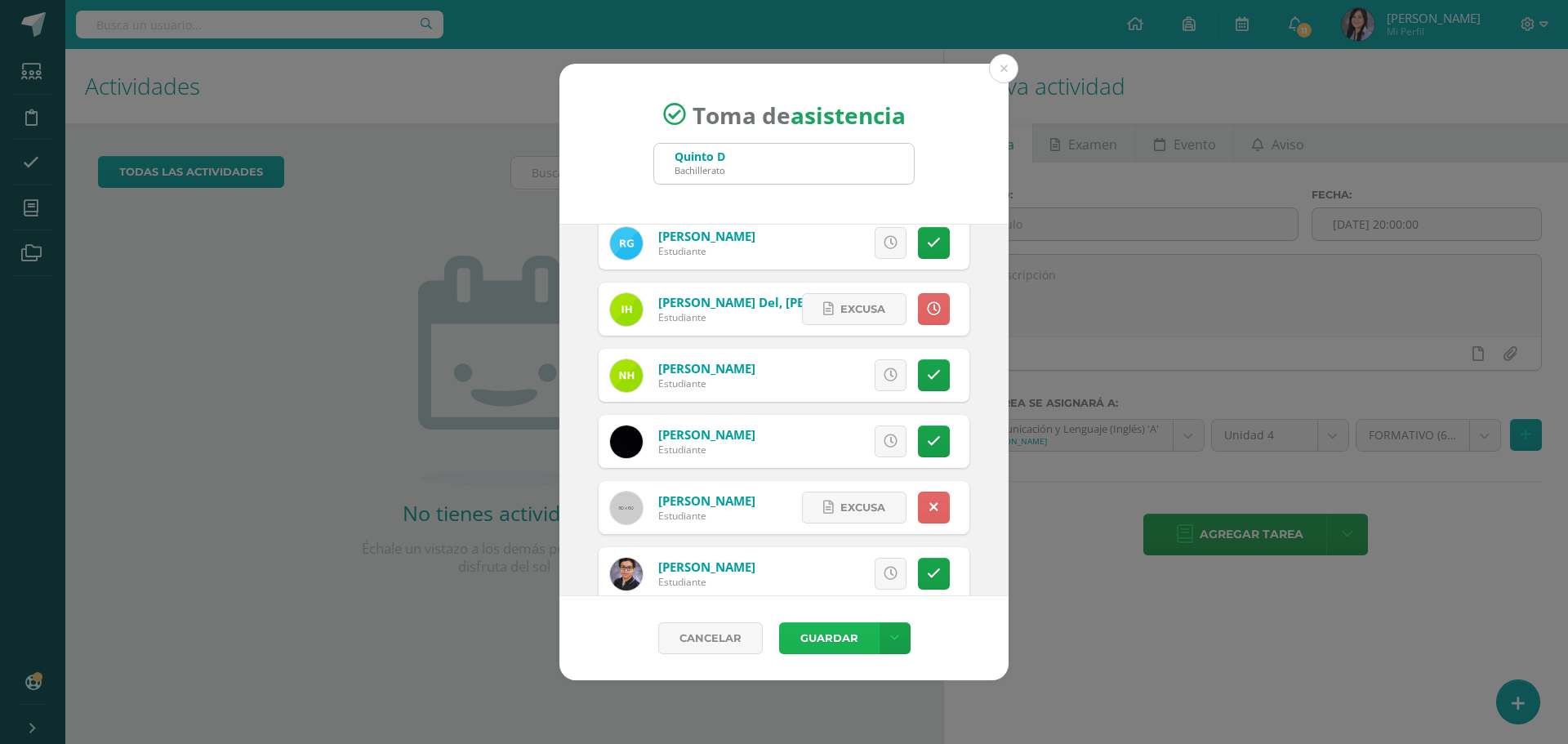
click at [832, 653] on button "Guardar" at bounding box center [829, 639] width 100 height 32
